Goal: Task Accomplishment & Management: Use online tool/utility

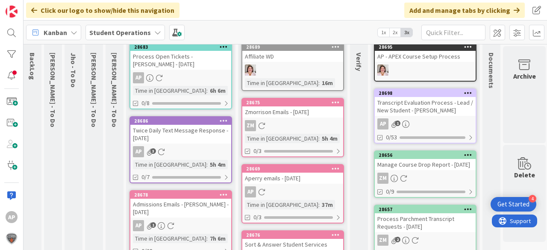
scroll to position [0, 24]
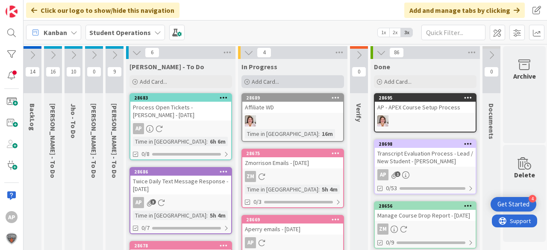
drag, startPoint x: 276, startPoint y: 79, endPoint x: 281, endPoint y: 82, distance: 5.8
click at [276, 79] on span "Add Card..." at bounding box center [265, 82] width 27 height 8
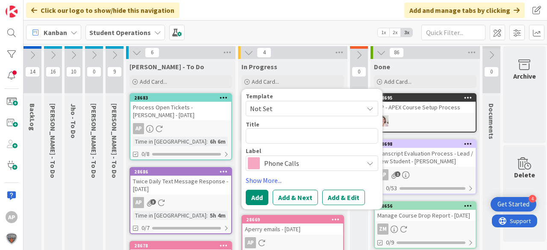
click at [295, 104] on span "Not Set" at bounding box center [303, 108] width 107 height 11
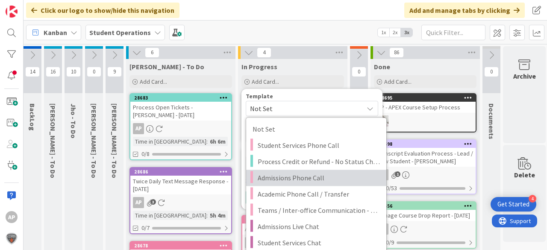
click at [315, 178] on span "Admissions Phone Call" at bounding box center [319, 177] width 122 height 11
type textarea "x"
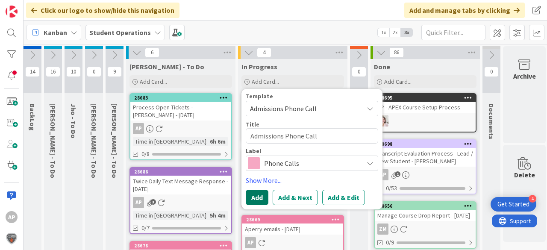
click at [254, 197] on button "Add" at bounding box center [257, 197] width 23 height 15
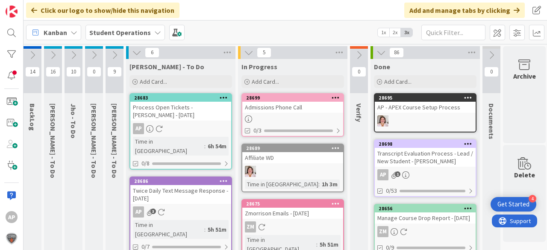
click at [280, 115] on link "28699 Admissions Phone Call 0/3" at bounding box center [293, 115] width 103 height 44
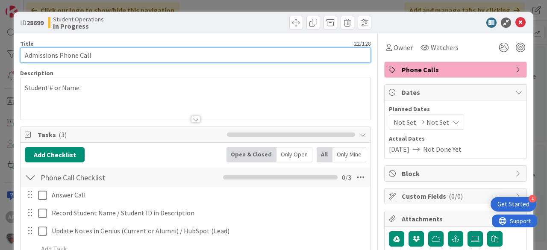
click at [240, 57] on input "Admissions Phone Call" at bounding box center [195, 54] width 351 height 15
type input "Admissions Phone Call - [PERSON_NAME]"
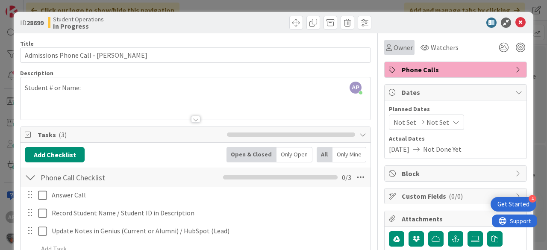
click at [402, 48] on span "Owner" at bounding box center [403, 47] width 19 height 10
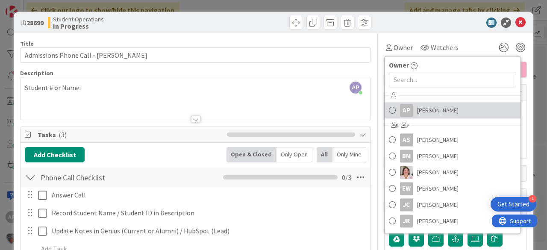
click at [424, 107] on span "[PERSON_NAME]" at bounding box center [437, 110] width 41 height 13
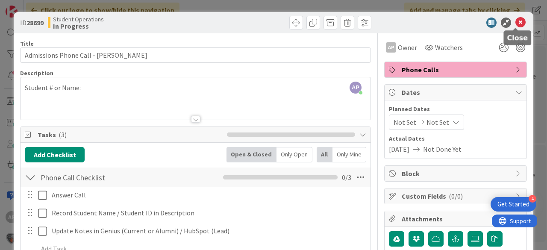
click at [516, 20] on icon at bounding box center [521, 23] width 10 height 10
